Goal: Task Accomplishment & Management: Use online tool/utility

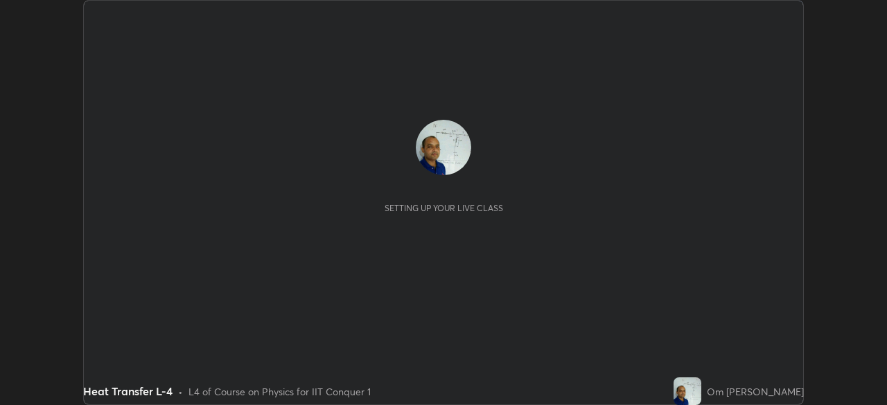
scroll to position [405, 886]
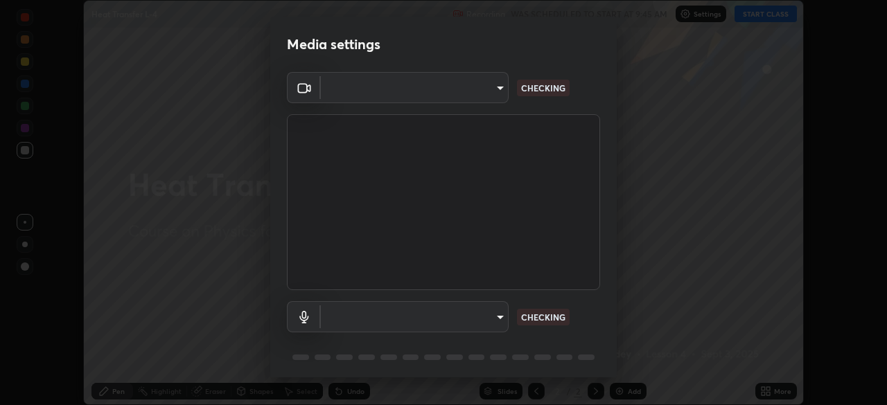
type input "935db625b2c413759d72ee6cdb61a63b637165ed3878f2d0adf10a132220dd0b"
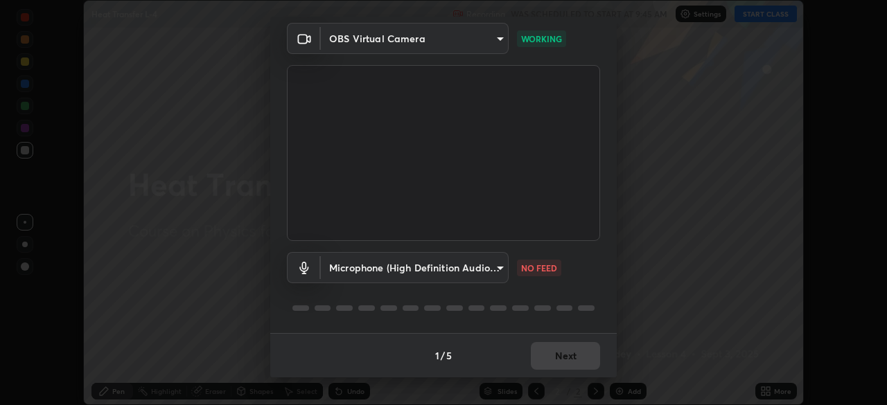
click at [499, 267] on body "Erase all Heat Transfer L-4 Recording WAS SCHEDULED TO START AT 9:45 AM Setting…" at bounding box center [443, 202] width 887 height 405
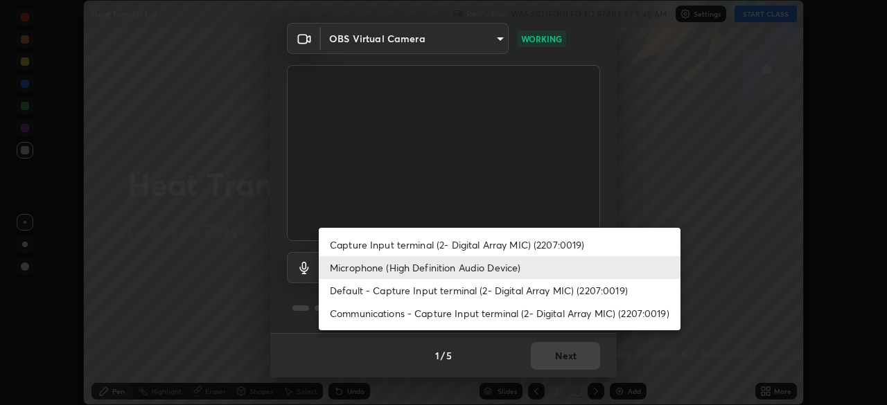
click at [452, 290] on li "Default - Capture Input terminal (2- Digital Array MIC) (2207:0019)" at bounding box center [500, 290] width 362 height 23
type input "default"
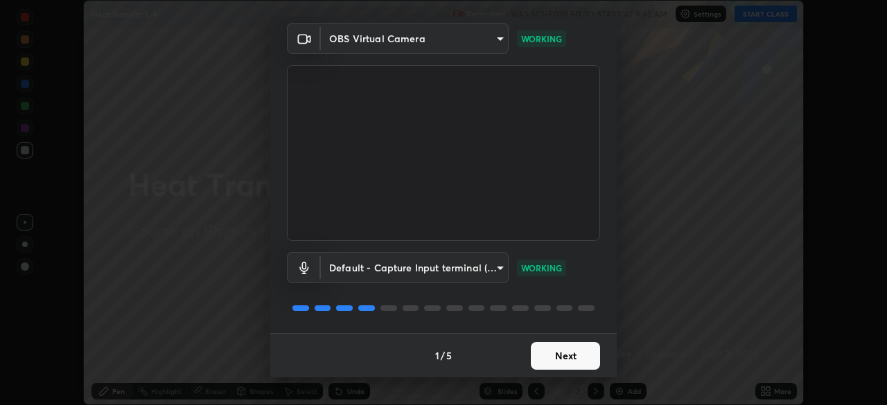
click at [557, 356] on button "Next" at bounding box center [565, 356] width 69 height 28
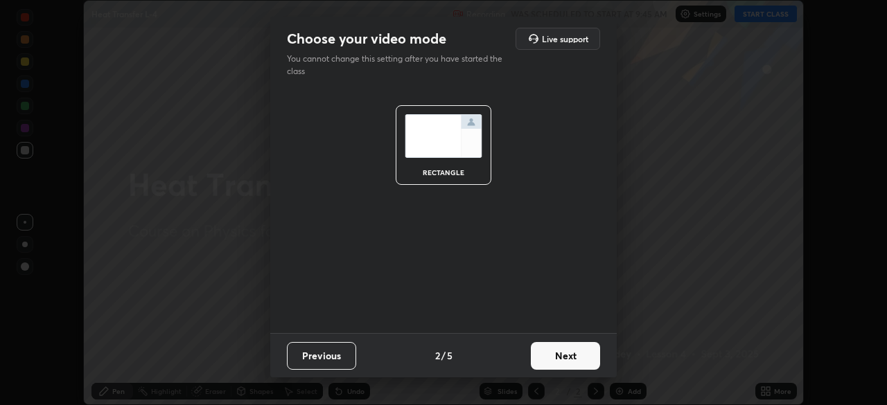
scroll to position [0, 0]
click at [561, 361] on button "Next" at bounding box center [565, 356] width 69 height 28
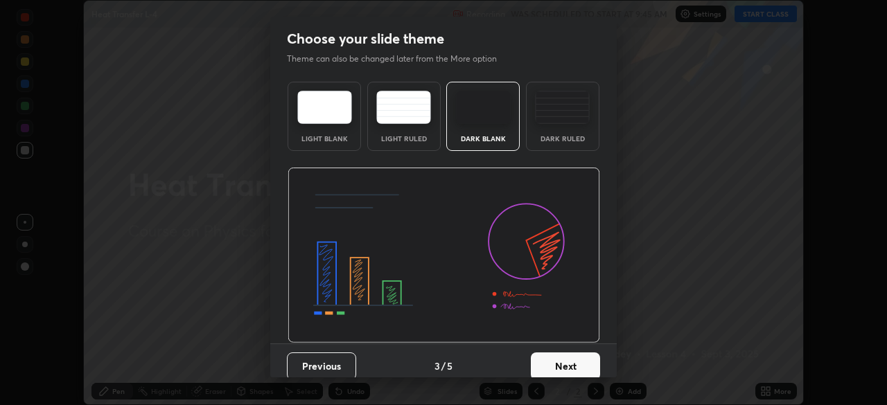
click at [561, 366] on button "Next" at bounding box center [565, 367] width 69 height 28
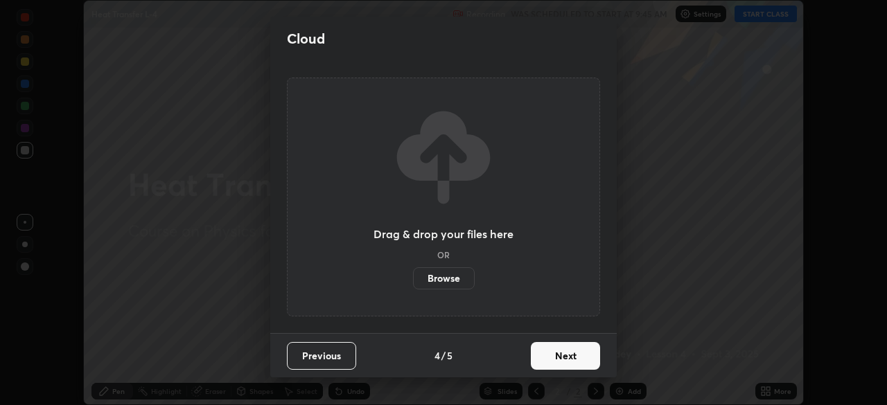
click at [561, 362] on button "Next" at bounding box center [565, 356] width 69 height 28
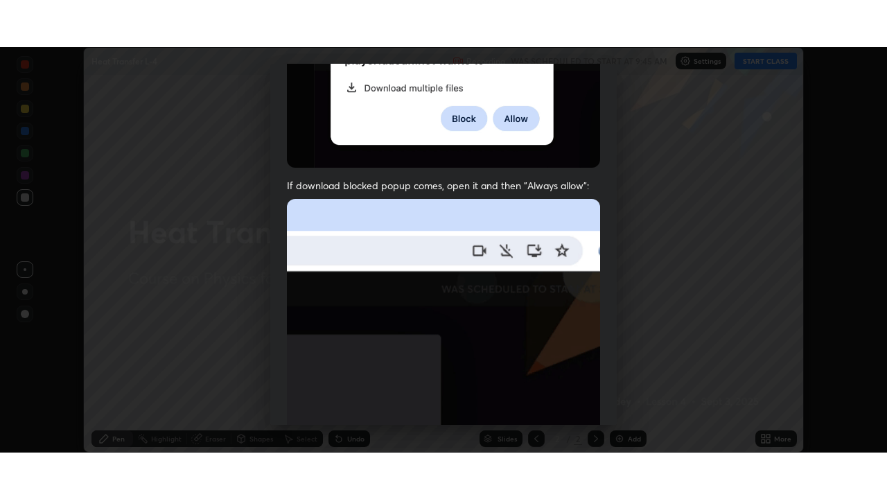
scroll to position [332, 0]
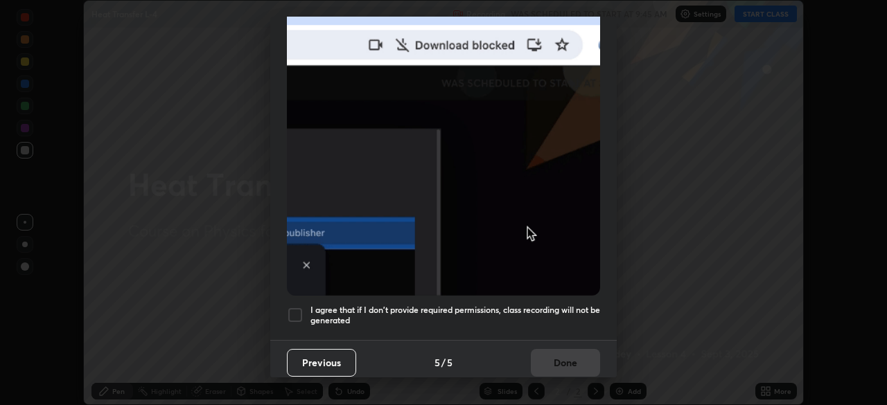
click at [297, 308] on div at bounding box center [295, 315] width 17 height 17
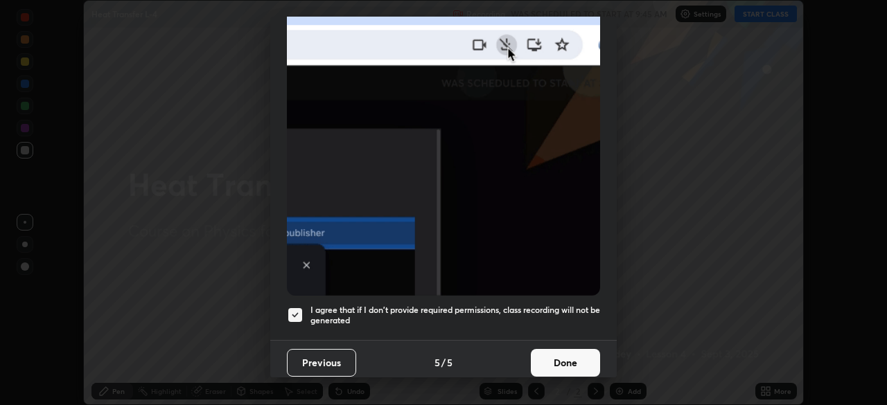
click at [557, 357] on button "Done" at bounding box center [565, 363] width 69 height 28
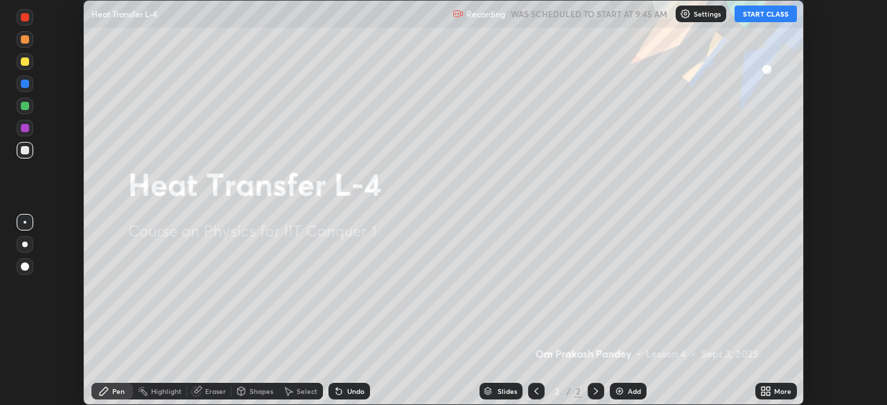
click at [759, 12] on button "START CLASS" at bounding box center [766, 14] width 62 height 17
click at [764, 389] on icon at bounding box center [763, 388] width 3 height 3
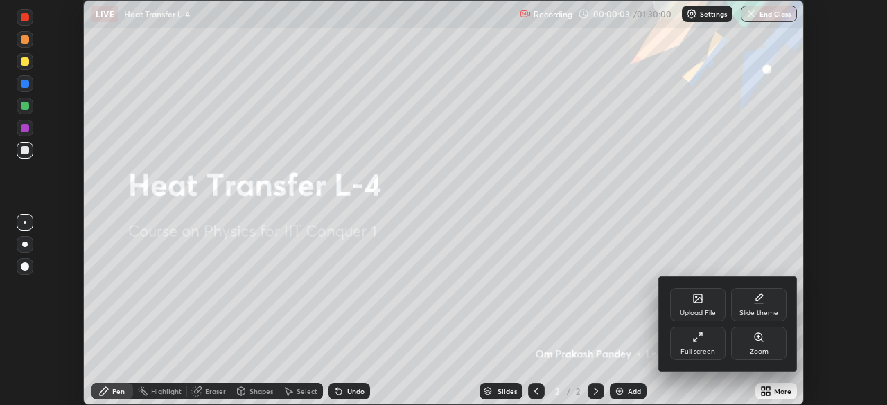
click at [696, 338] on icon at bounding box center [697, 337] width 11 height 11
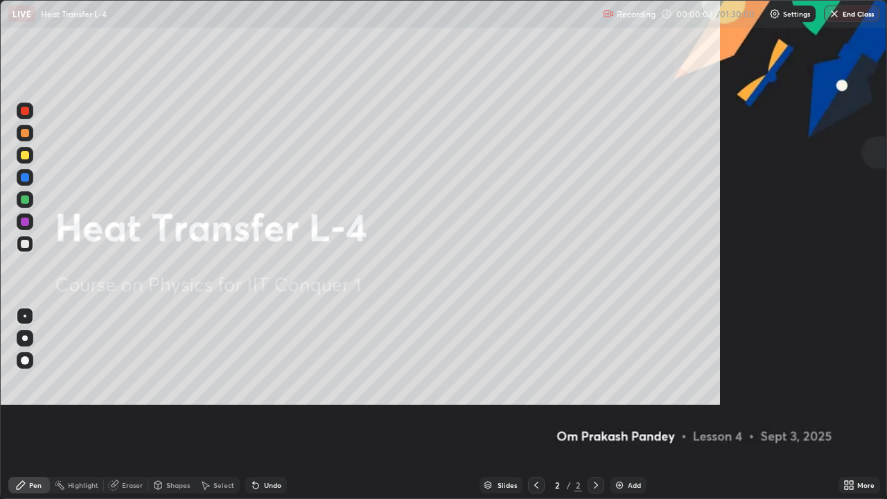
scroll to position [499, 887]
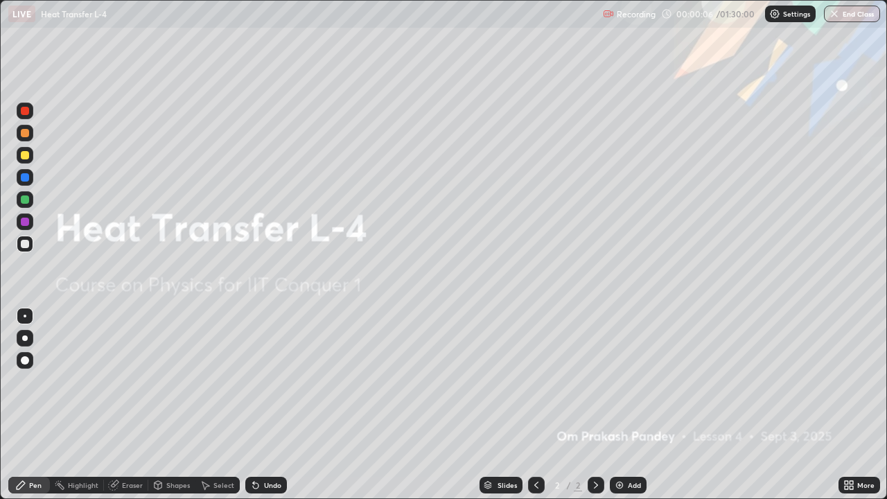
click at [617, 405] on img at bounding box center [619, 485] width 11 height 11
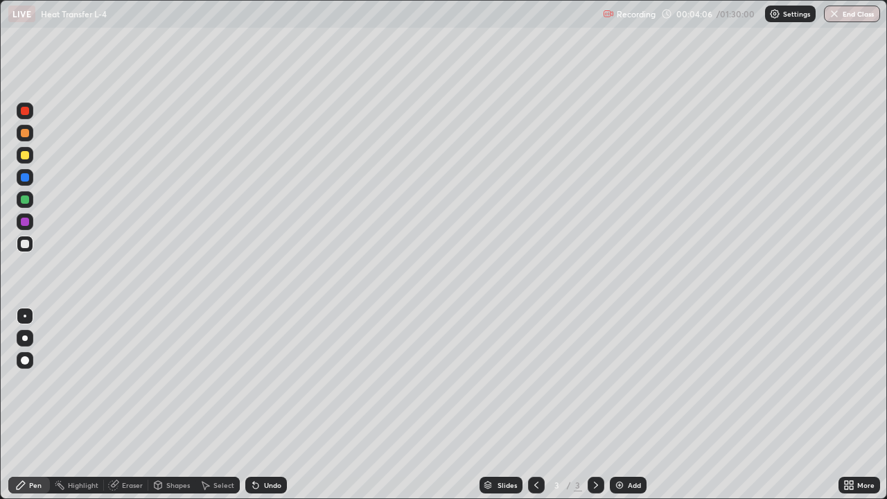
click at [125, 405] on div "Eraser" at bounding box center [132, 485] width 21 height 7
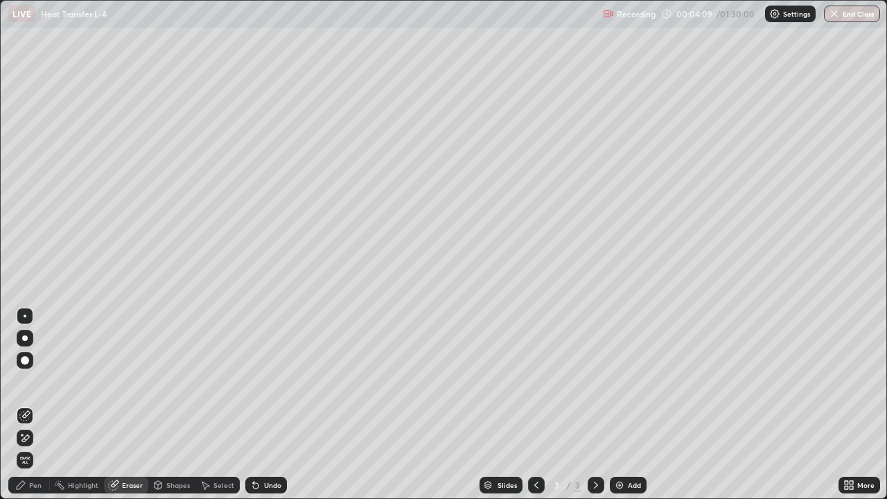
click at [32, 405] on div "Pen" at bounding box center [35, 485] width 12 height 7
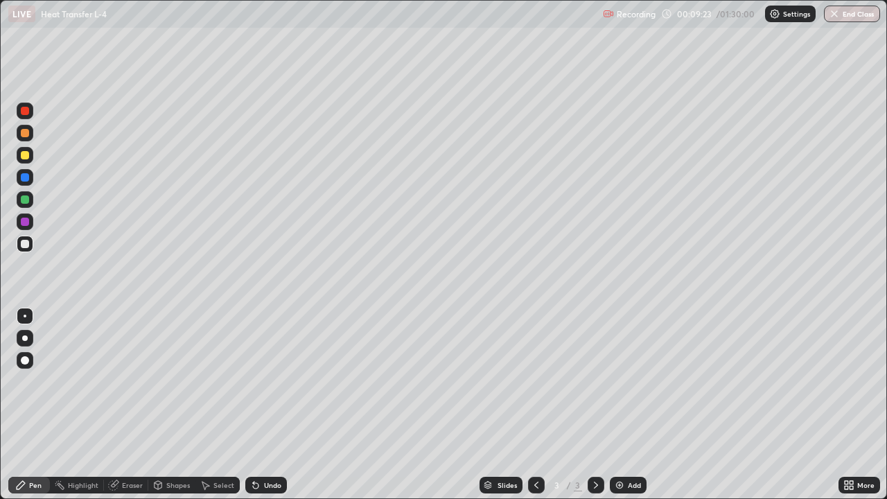
click at [617, 405] on img at bounding box center [619, 485] width 11 height 11
click at [621, 405] on img at bounding box center [619, 485] width 11 height 11
click at [24, 156] on div at bounding box center [25, 155] width 8 height 8
click at [25, 154] on div at bounding box center [25, 155] width 8 height 8
click at [620, 405] on img at bounding box center [619, 485] width 11 height 11
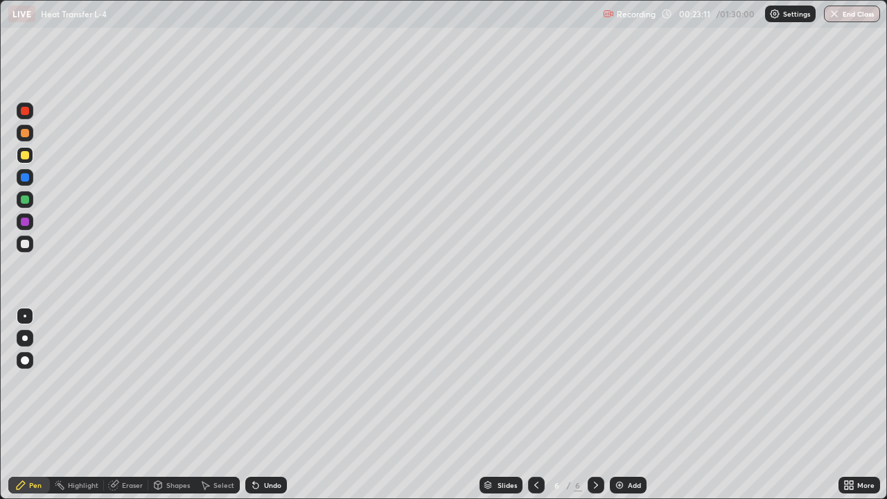
click at [535, 405] on icon at bounding box center [536, 485] width 11 height 11
click at [595, 405] on icon at bounding box center [596, 485] width 11 height 11
click at [128, 405] on div "Eraser" at bounding box center [132, 485] width 21 height 7
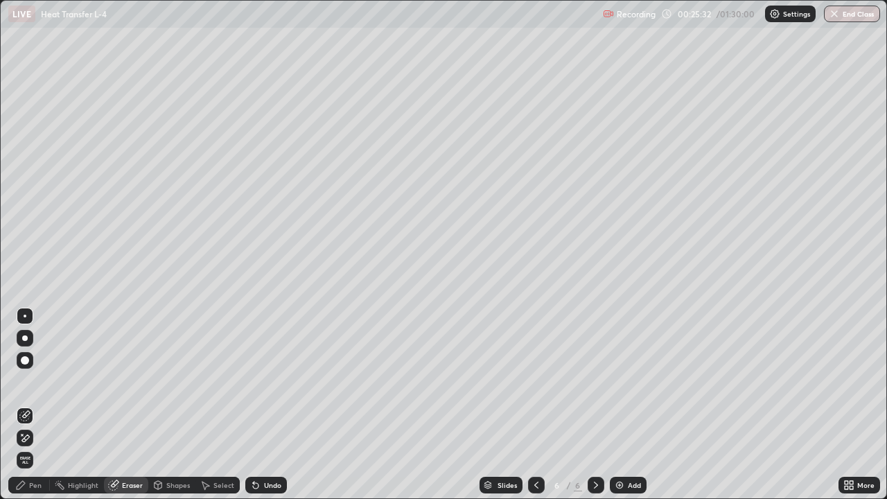
click at [32, 405] on div "Pen" at bounding box center [35, 485] width 12 height 7
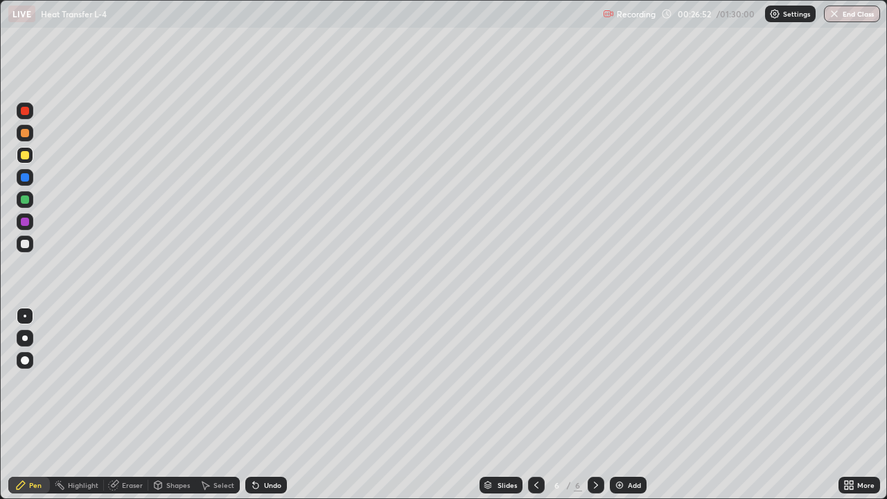
click at [134, 405] on div "Eraser" at bounding box center [132, 485] width 21 height 7
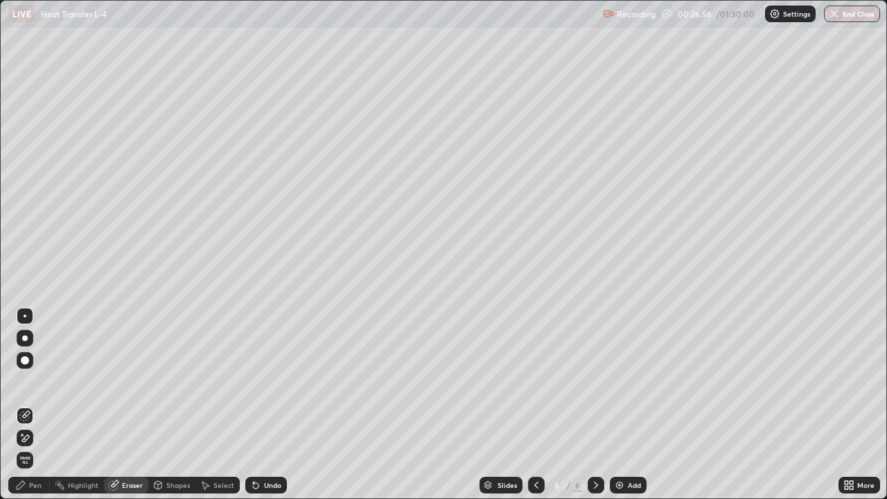
click at [39, 405] on div "Pen" at bounding box center [35, 485] width 12 height 7
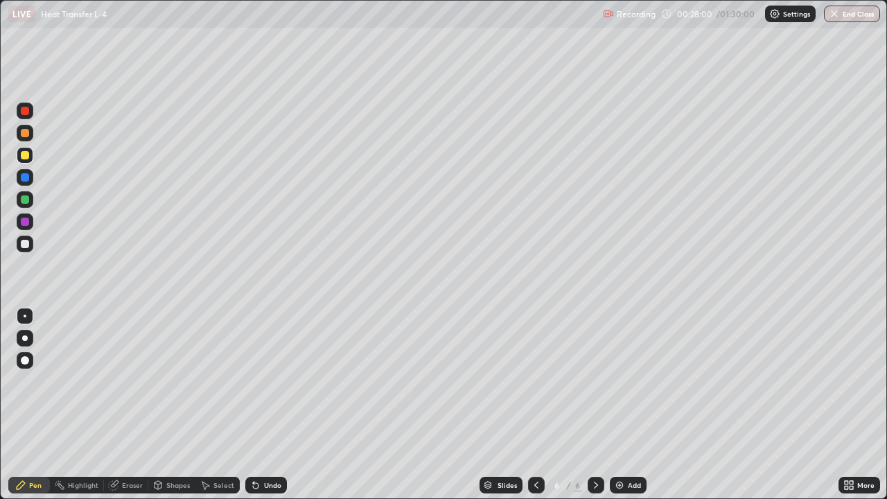
click at [618, 405] on img at bounding box center [619, 485] width 11 height 11
click at [620, 405] on img at bounding box center [619, 485] width 11 height 11
click at [622, 405] on img at bounding box center [619, 485] width 11 height 11
click at [207, 96] on button "Undo" at bounding box center [225, 100] width 40 height 17
click at [132, 405] on div "Eraser" at bounding box center [132, 485] width 21 height 7
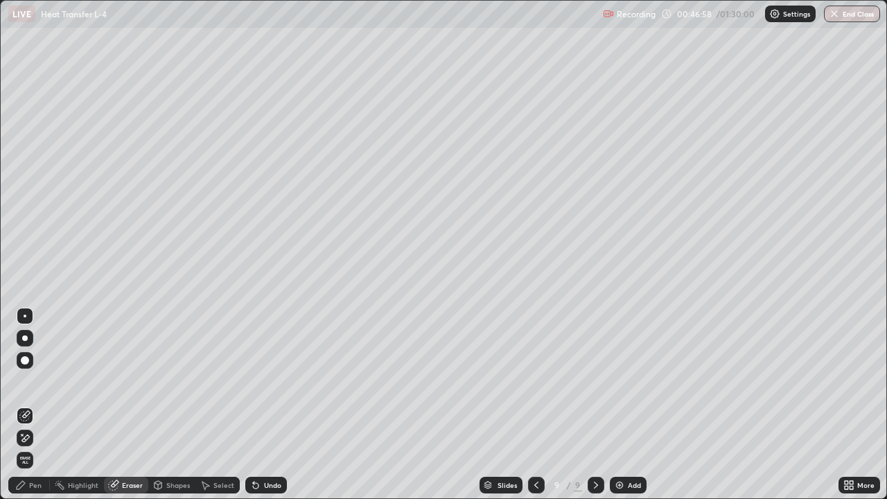
click at [35, 405] on div "Pen" at bounding box center [29, 485] width 42 height 17
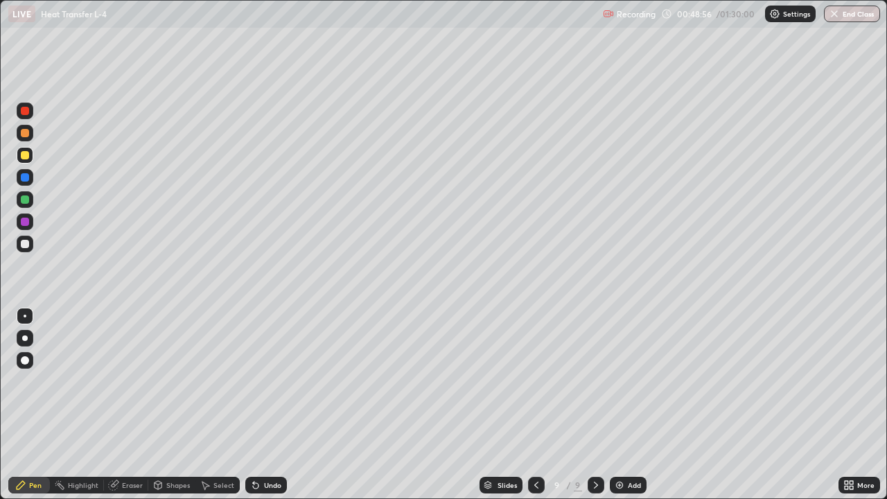
click at [615, 405] on img at bounding box center [619, 485] width 11 height 11
click at [24, 200] on div at bounding box center [25, 199] width 8 height 8
click at [536, 405] on icon at bounding box center [535, 485] width 11 height 11
click at [617, 405] on img at bounding box center [619, 485] width 11 height 11
click at [24, 152] on div at bounding box center [25, 155] width 8 height 8
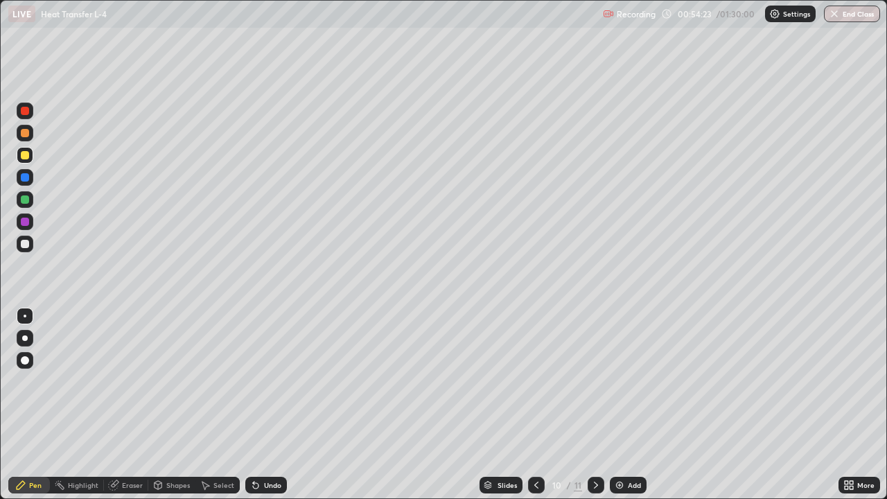
click at [26, 245] on div at bounding box center [25, 244] width 8 height 8
click at [23, 196] on div at bounding box center [25, 199] width 8 height 8
click at [28, 243] on div at bounding box center [25, 244] width 8 height 8
click at [26, 176] on div at bounding box center [25, 177] width 8 height 8
click at [24, 245] on div at bounding box center [25, 244] width 8 height 8
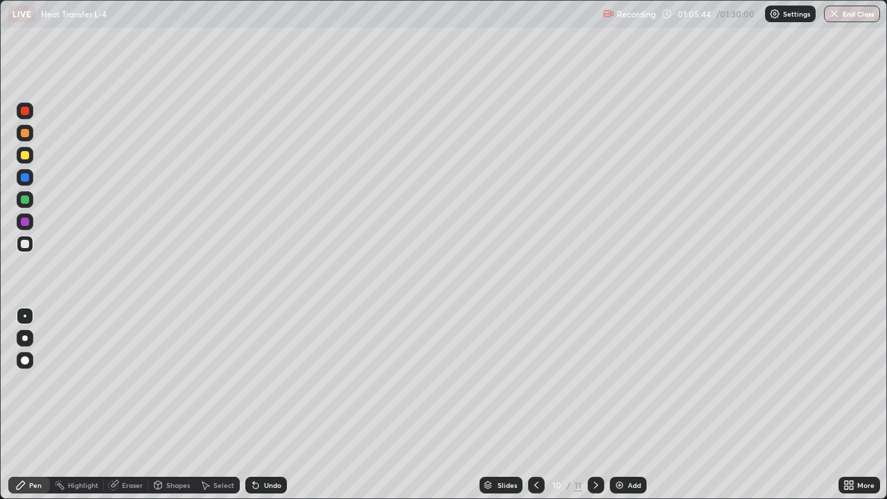
click at [28, 155] on div at bounding box center [25, 155] width 8 height 8
click at [617, 405] on img at bounding box center [619, 485] width 11 height 11
click at [535, 405] on icon at bounding box center [536, 485] width 11 height 11
click at [533, 405] on icon at bounding box center [536, 485] width 11 height 11
click at [535, 405] on icon at bounding box center [536, 485] width 11 height 11
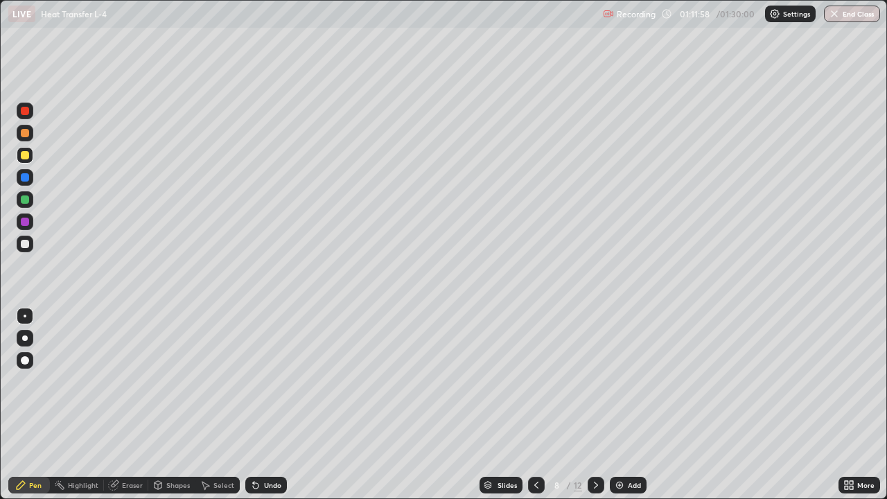
click at [534, 405] on icon at bounding box center [536, 485] width 11 height 11
click at [535, 405] on icon at bounding box center [536, 485] width 11 height 11
click at [534, 405] on icon at bounding box center [536, 485] width 11 height 11
click at [535, 405] on icon at bounding box center [536, 485] width 11 height 11
click at [534, 405] on icon at bounding box center [536, 485] width 4 height 7
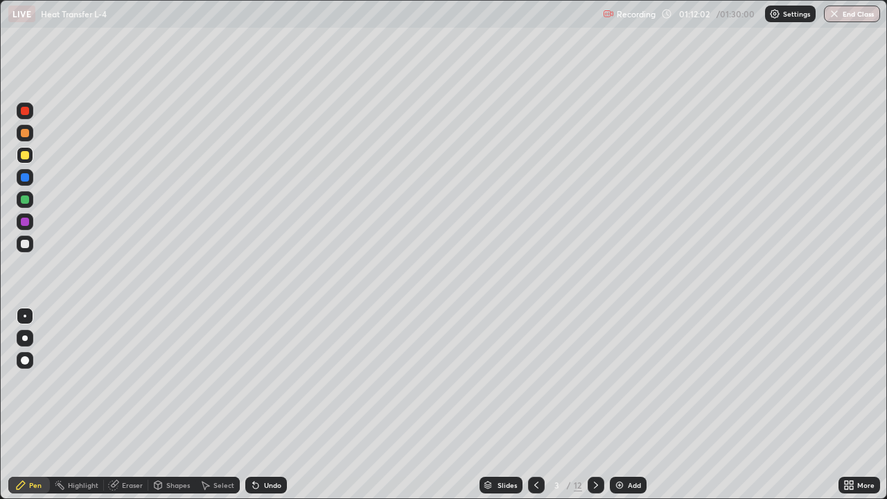
click at [535, 405] on icon at bounding box center [536, 485] width 11 height 11
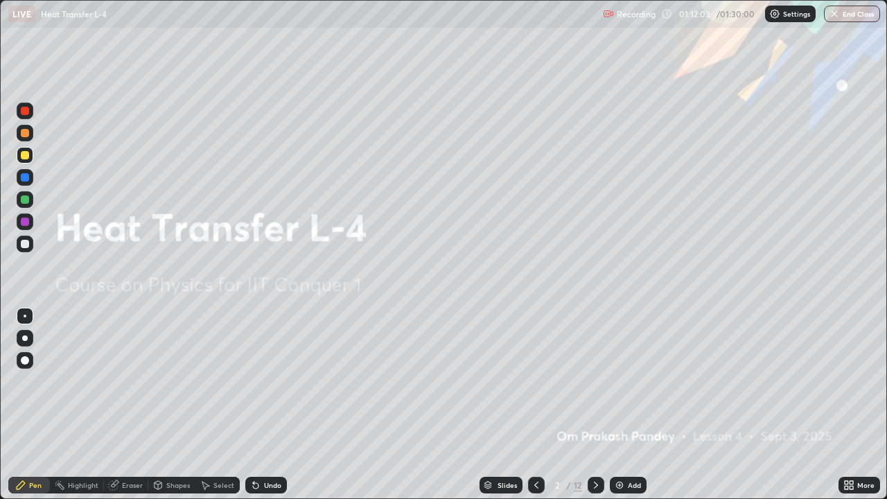
click at [597, 405] on icon at bounding box center [596, 485] width 11 height 11
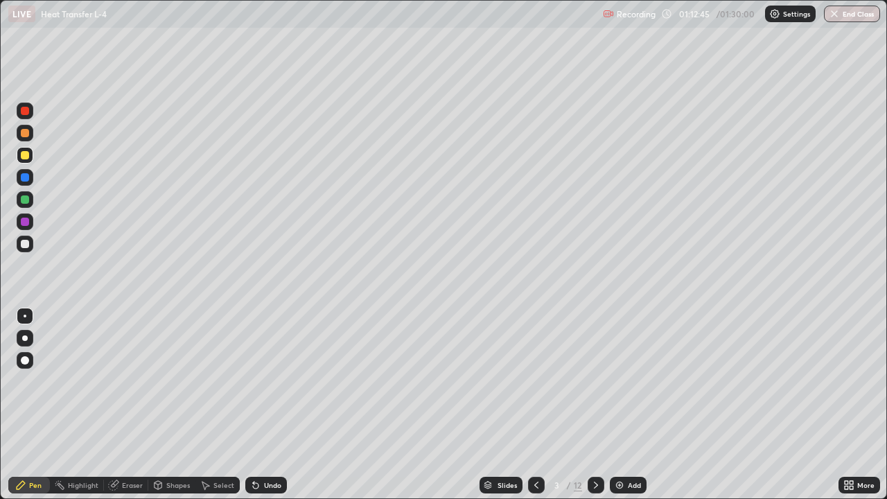
click at [594, 405] on icon at bounding box center [596, 485] width 4 height 7
click at [593, 405] on icon at bounding box center [596, 485] width 11 height 11
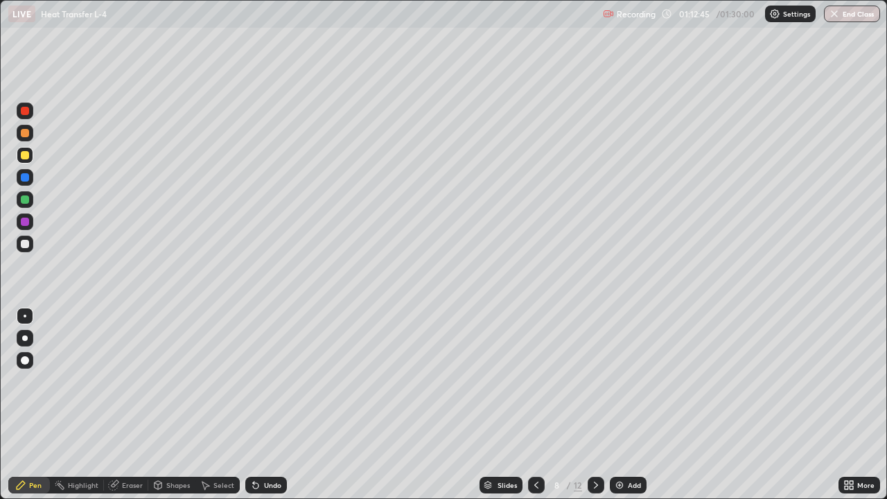
click at [593, 405] on icon at bounding box center [596, 485] width 11 height 11
click at [595, 405] on icon at bounding box center [596, 485] width 11 height 11
click at [617, 405] on img at bounding box center [619, 485] width 11 height 11
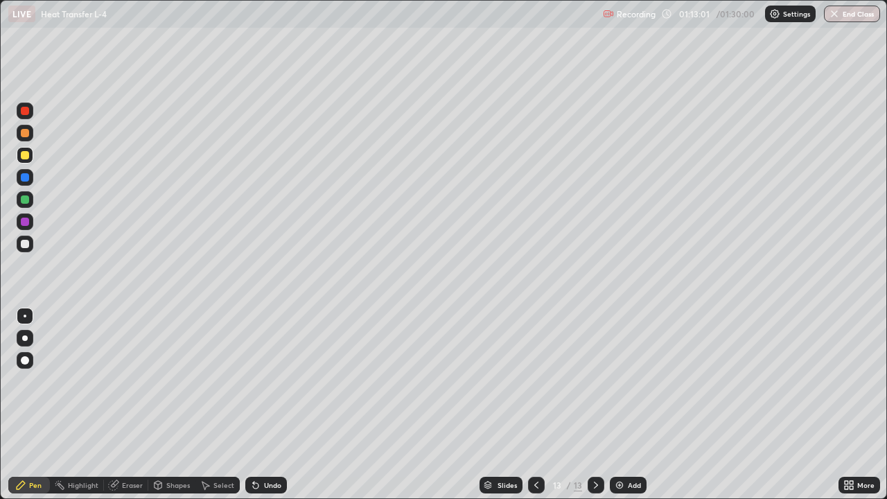
click at [23, 245] on div at bounding box center [25, 244] width 8 height 8
click at [28, 198] on div at bounding box center [25, 199] width 8 height 8
click at [33, 245] on div at bounding box center [25, 244] width 17 height 17
click at [26, 180] on div at bounding box center [25, 177] width 8 height 8
click at [30, 157] on div at bounding box center [25, 155] width 17 height 17
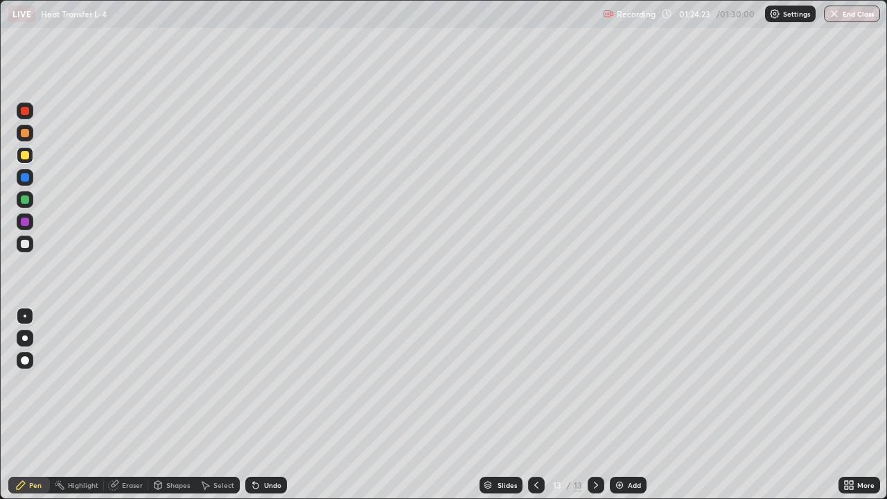
click at [26, 176] on div at bounding box center [25, 177] width 8 height 8
click at [26, 243] on div at bounding box center [25, 244] width 8 height 8
click at [26, 200] on div at bounding box center [25, 199] width 8 height 8
click at [33, 159] on div at bounding box center [25, 155] width 17 height 22
click at [618, 405] on img at bounding box center [619, 485] width 11 height 11
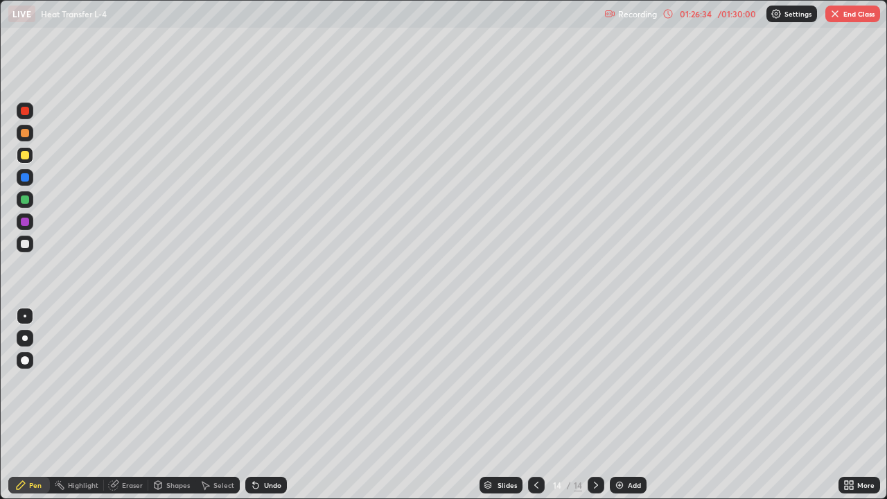
click at [25, 155] on div at bounding box center [25, 155] width 8 height 8
click at [24, 202] on div at bounding box center [25, 199] width 8 height 8
click at [26, 241] on div at bounding box center [25, 244] width 8 height 8
click at [24, 159] on div at bounding box center [25, 155] width 8 height 8
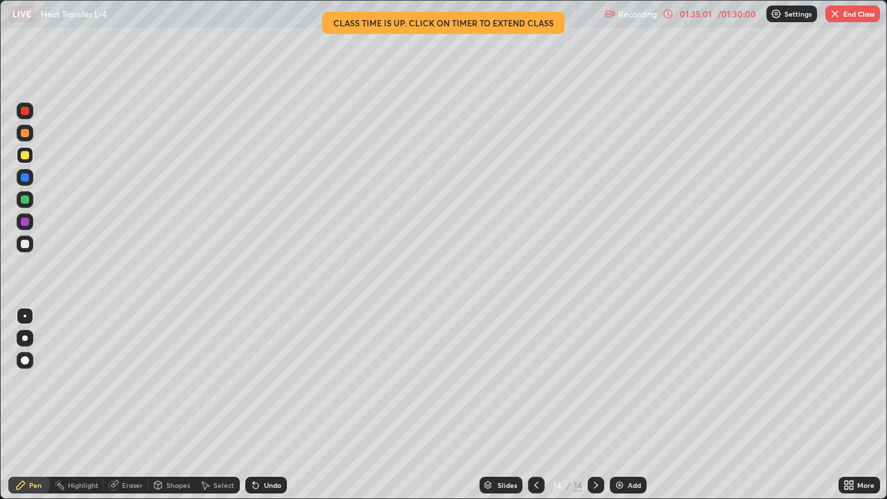
click at [855, 15] on button "End Class" at bounding box center [852, 14] width 55 height 17
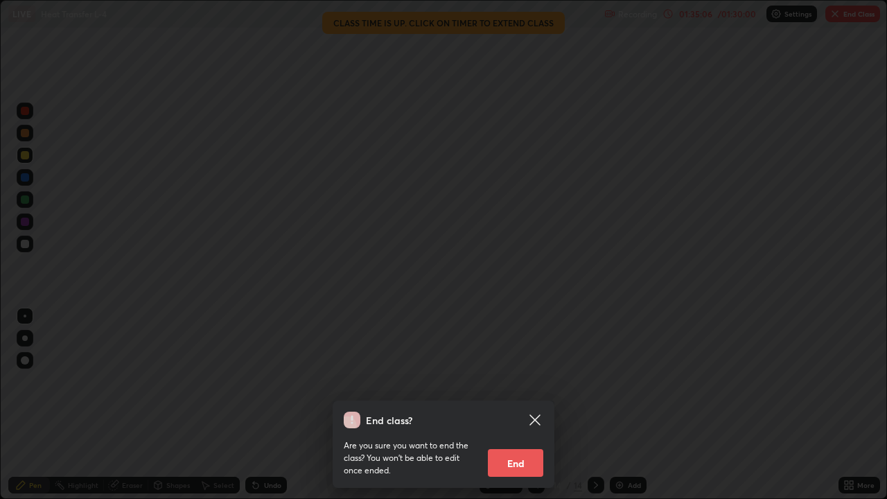
click at [509, 405] on button "End" at bounding box center [515, 463] width 55 height 28
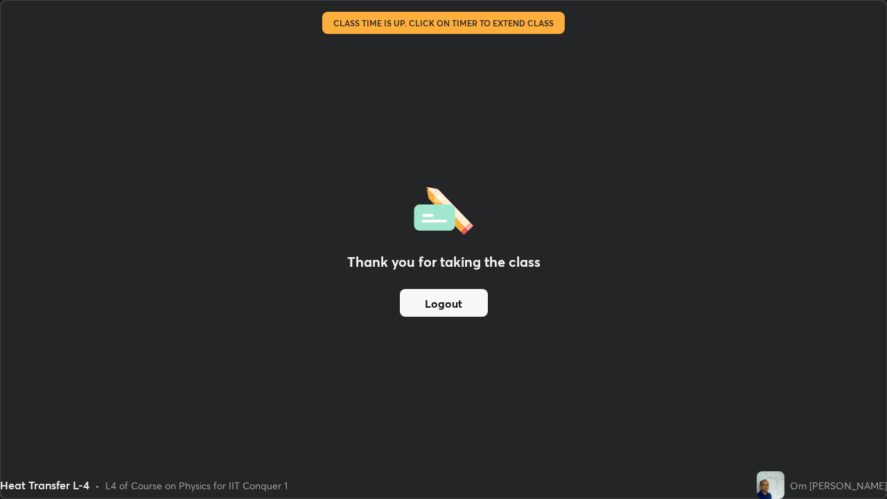
click at [417, 303] on button "Logout" at bounding box center [444, 303] width 88 height 28
